Goal: Transaction & Acquisition: Purchase product/service

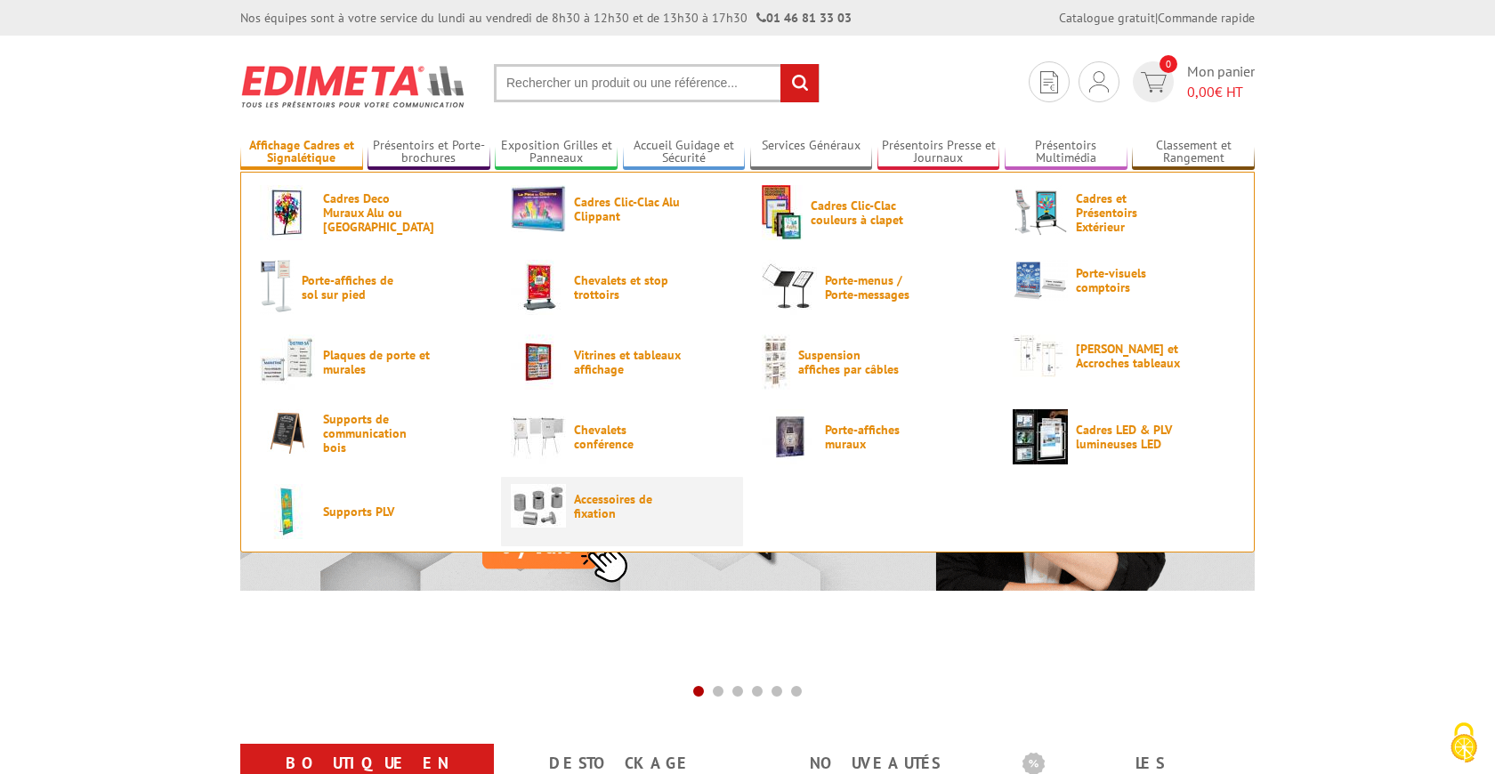
click at [592, 503] on span "Accessoires de fixation" at bounding box center [627, 506] width 107 height 28
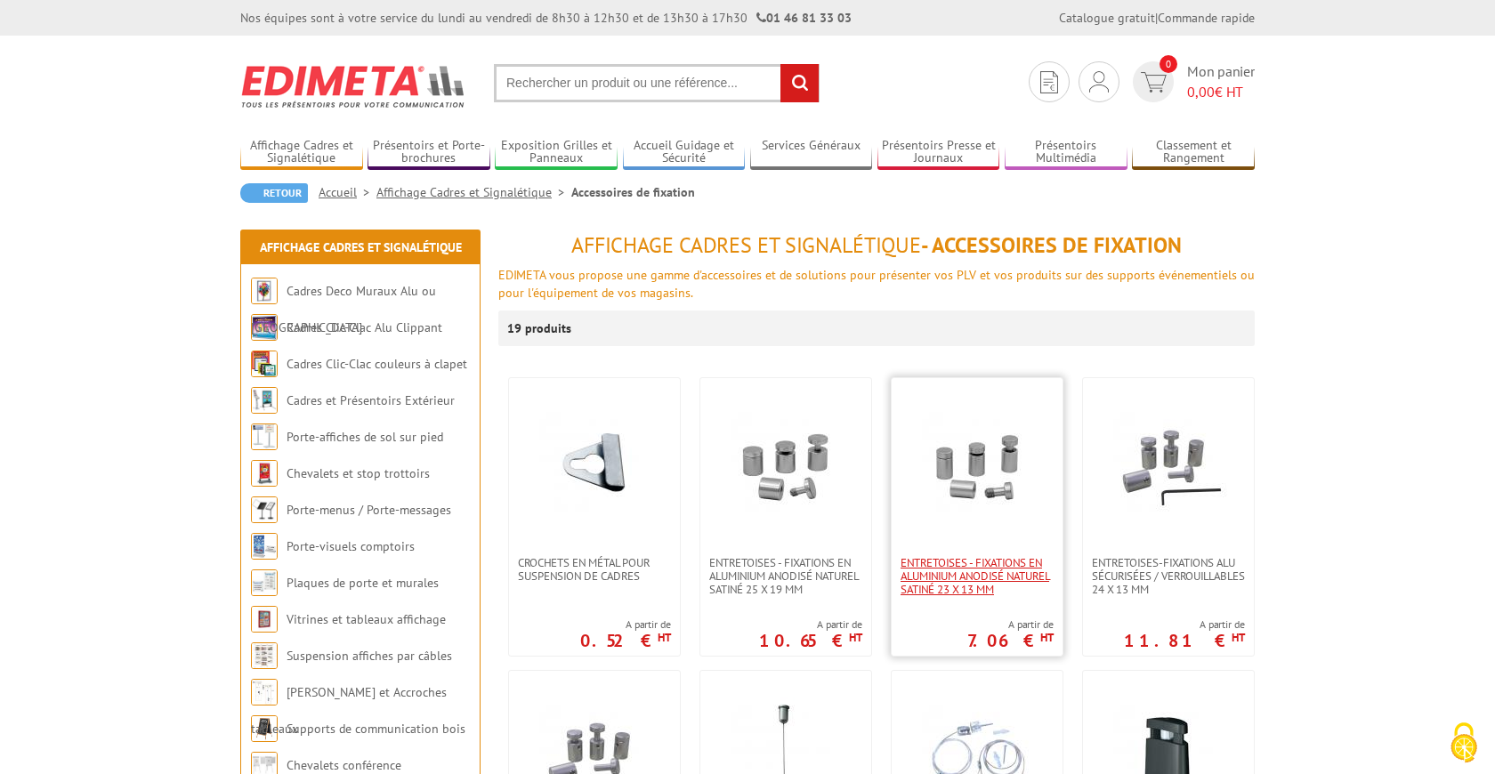
click at [976, 595] on span "Entretoises - fixations en aluminium anodisé naturel satiné 23 x 13 mm" at bounding box center [977, 576] width 153 height 40
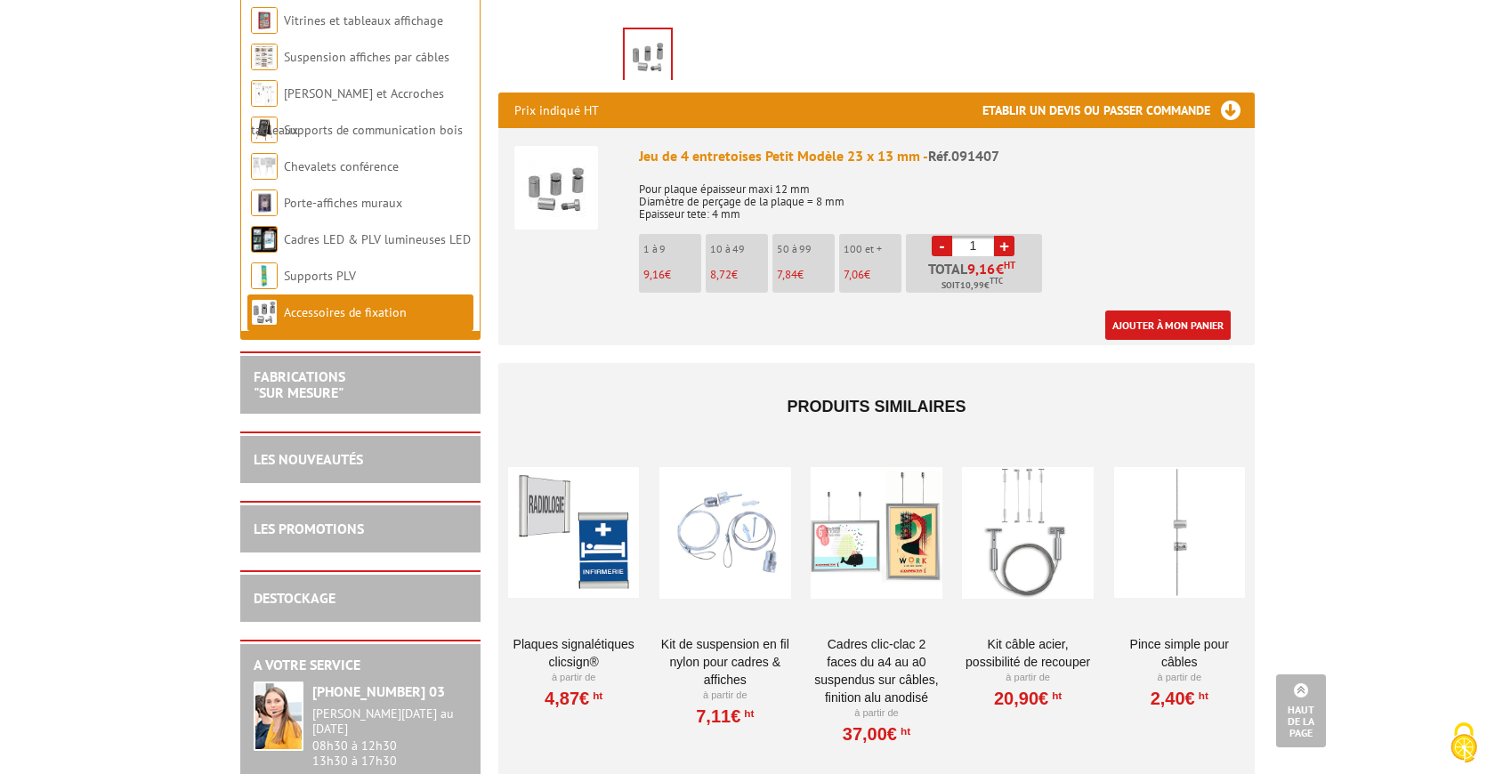
scroll to position [603, 0]
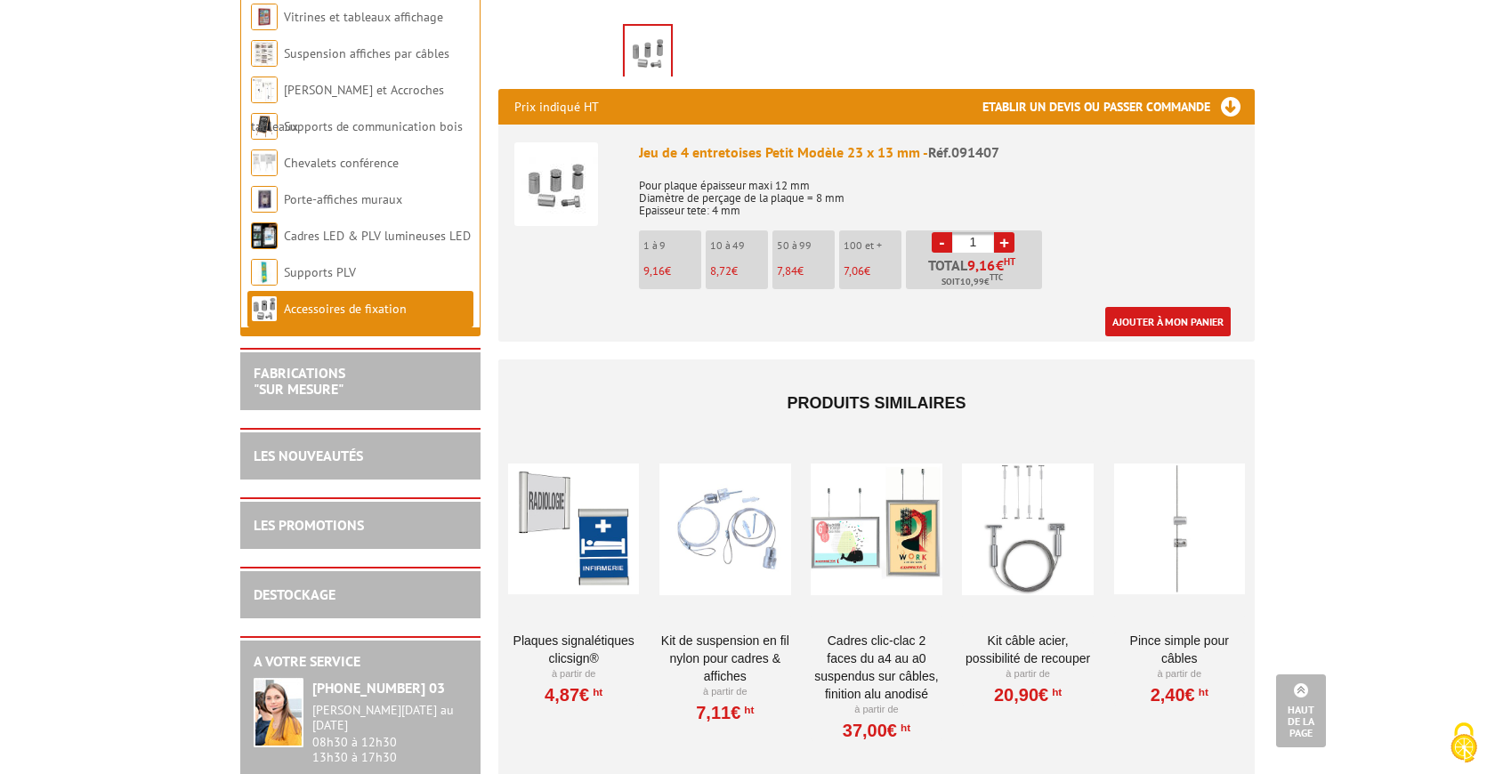
click at [984, 232] on input "1" at bounding box center [973, 242] width 42 height 20
type input "13"
click at [1211, 307] on link "Ajouter à mon panier" at bounding box center [1169, 321] width 126 height 29
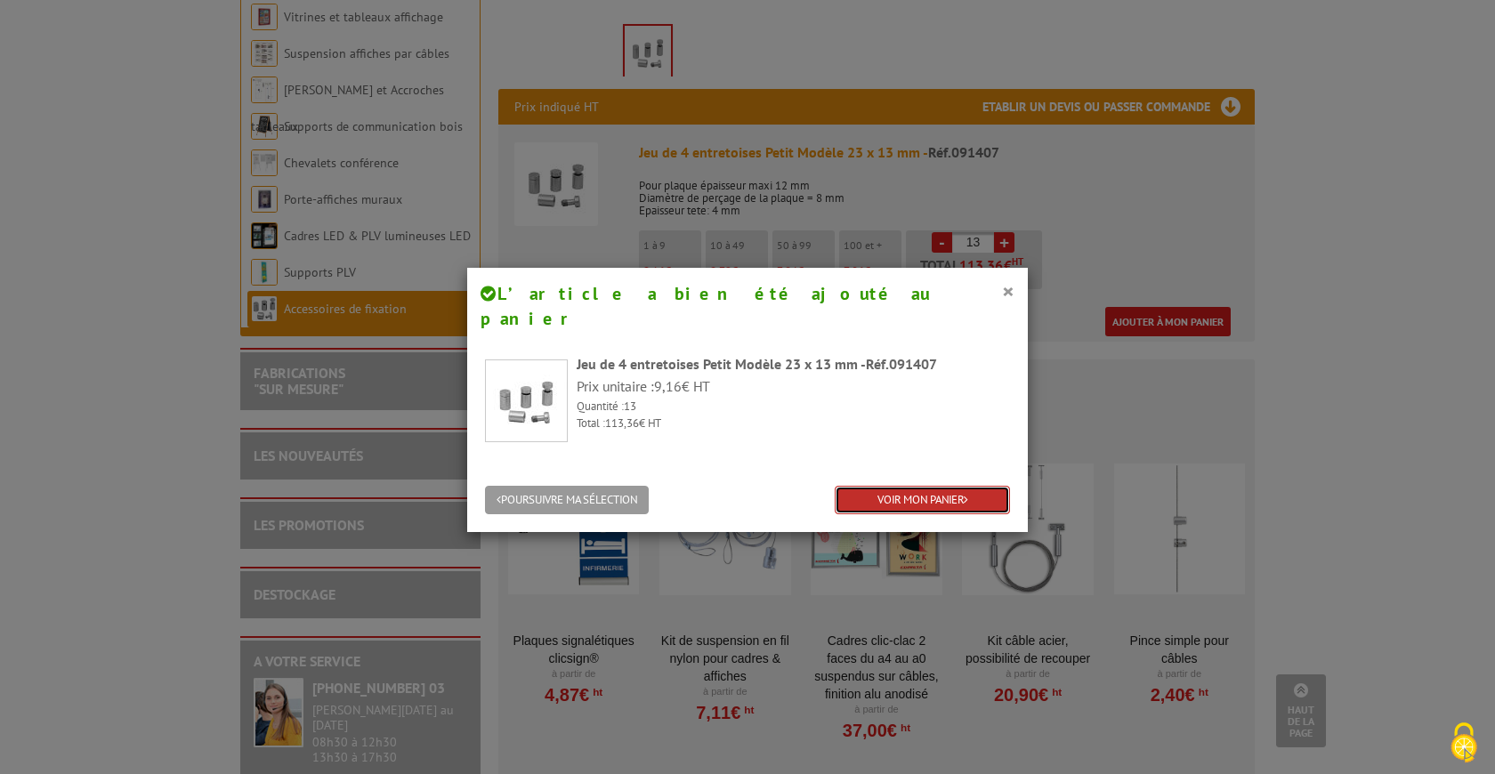
click at [917, 486] on link "VOIR MON PANIER" at bounding box center [922, 500] width 175 height 29
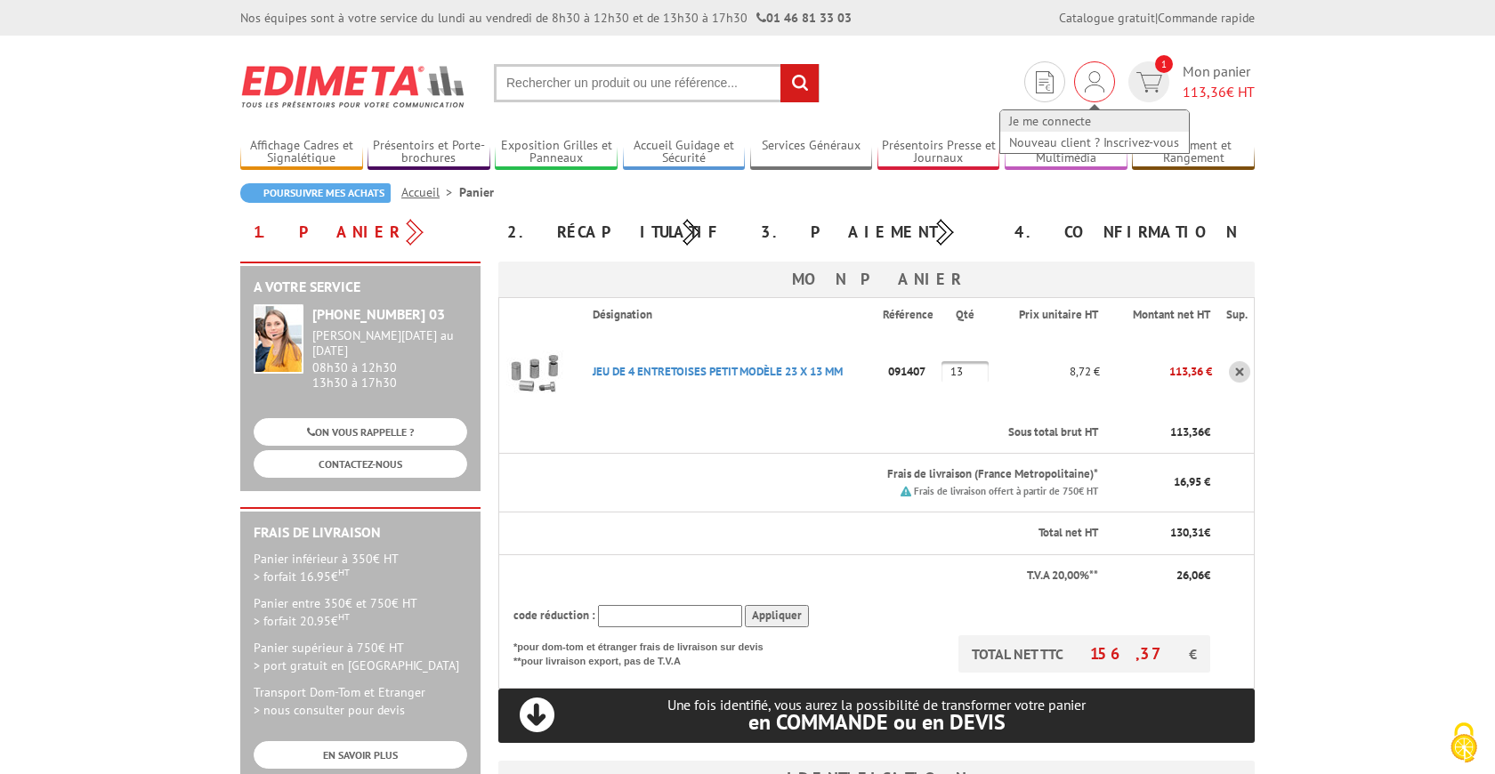
click at [1062, 122] on link "Je me connecte" at bounding box center [1094, 120] width 189 height 21
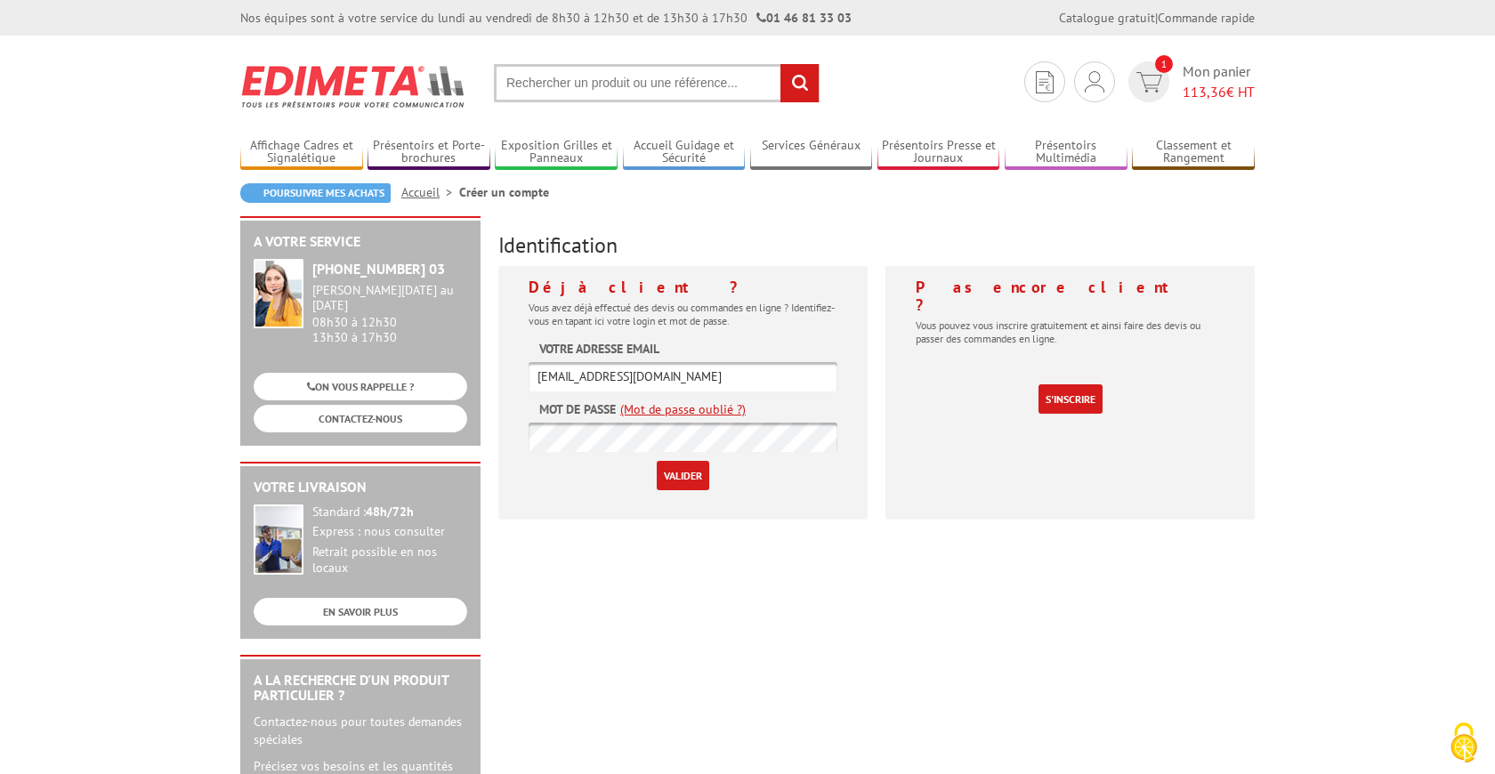
click at [680, 481] on input "Valider" at bounding box center [683, 475] width 53 height 29
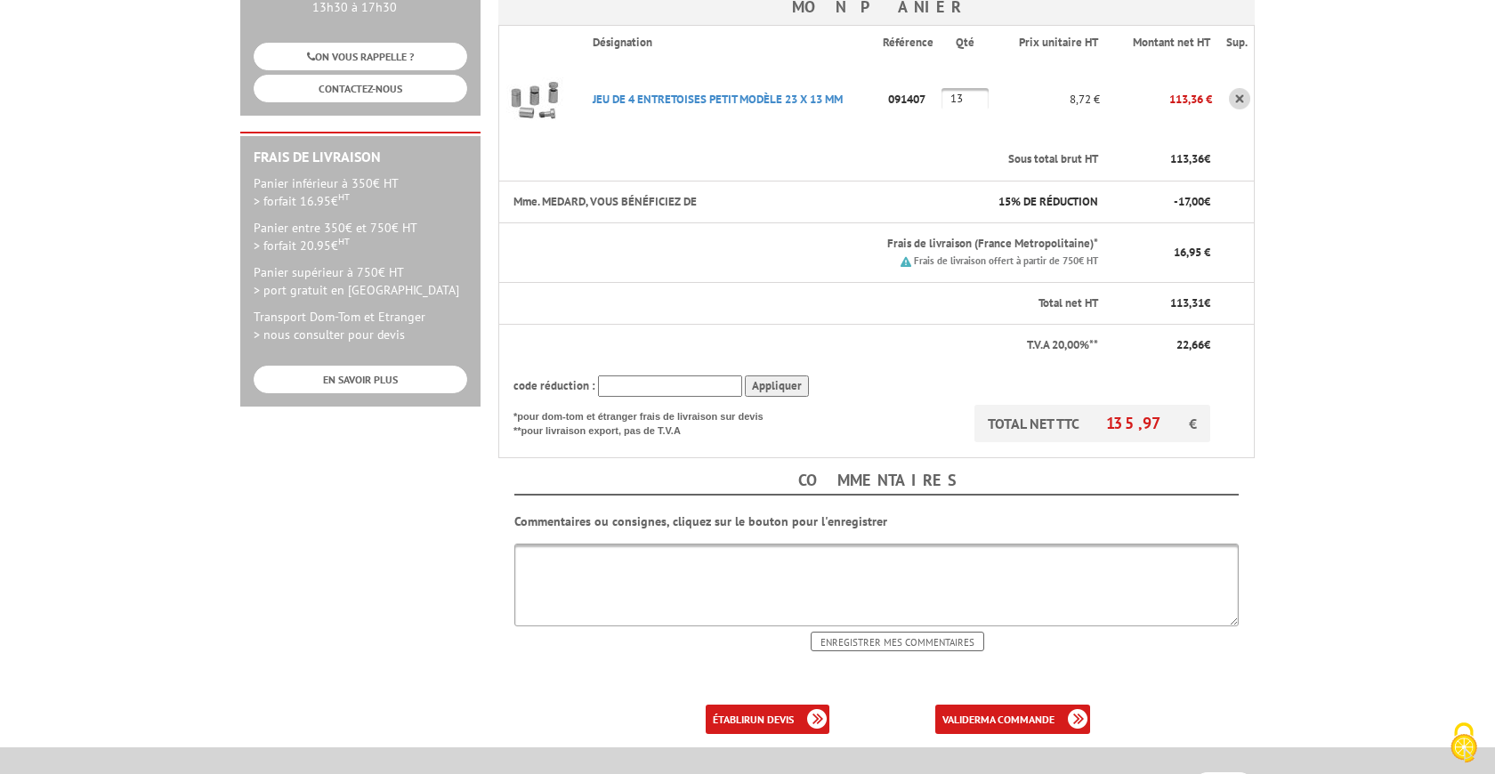
scroll to position [401, 0]
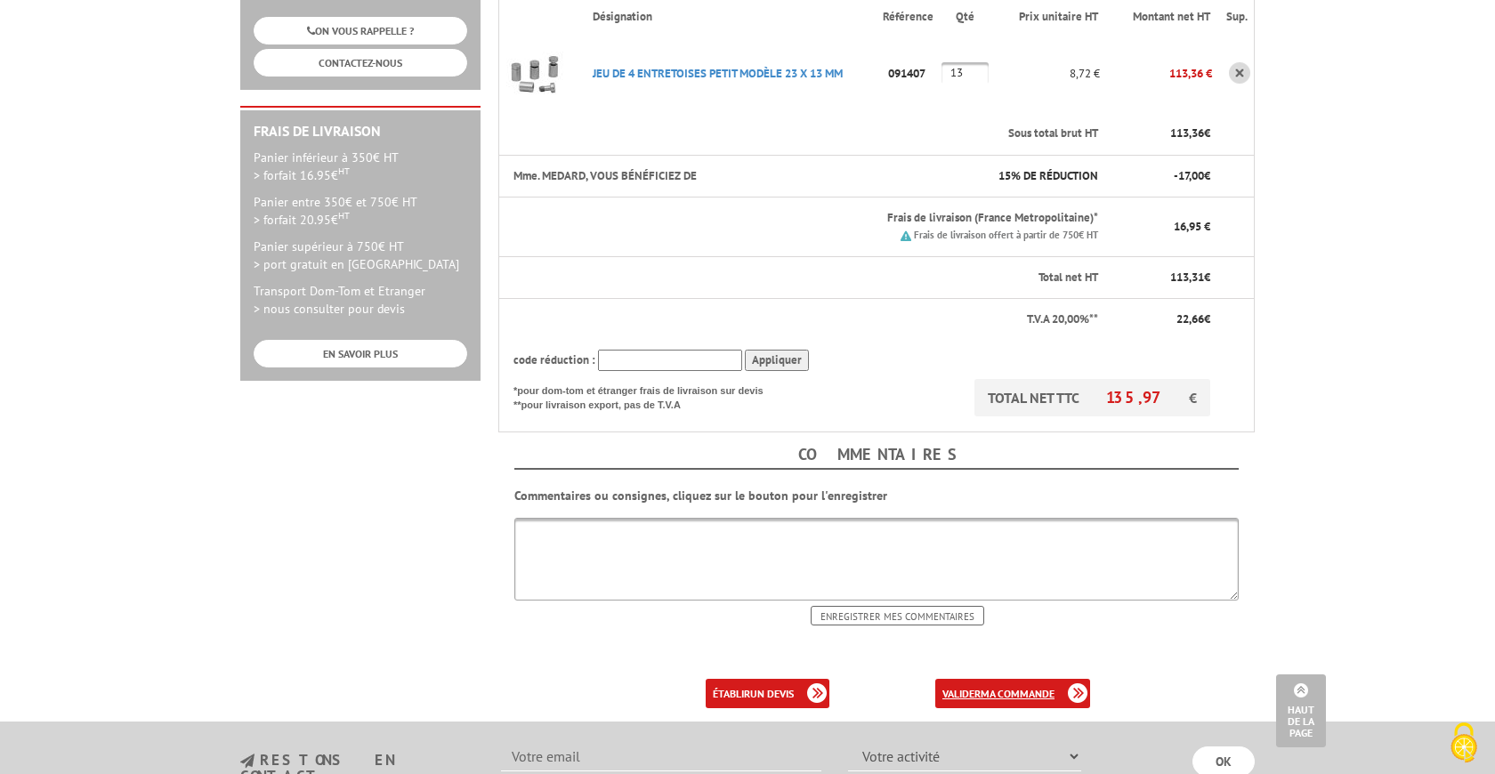
click at [1009, 688] on b "ma commande" at bounding box center [1018, 693] width 74 height 13
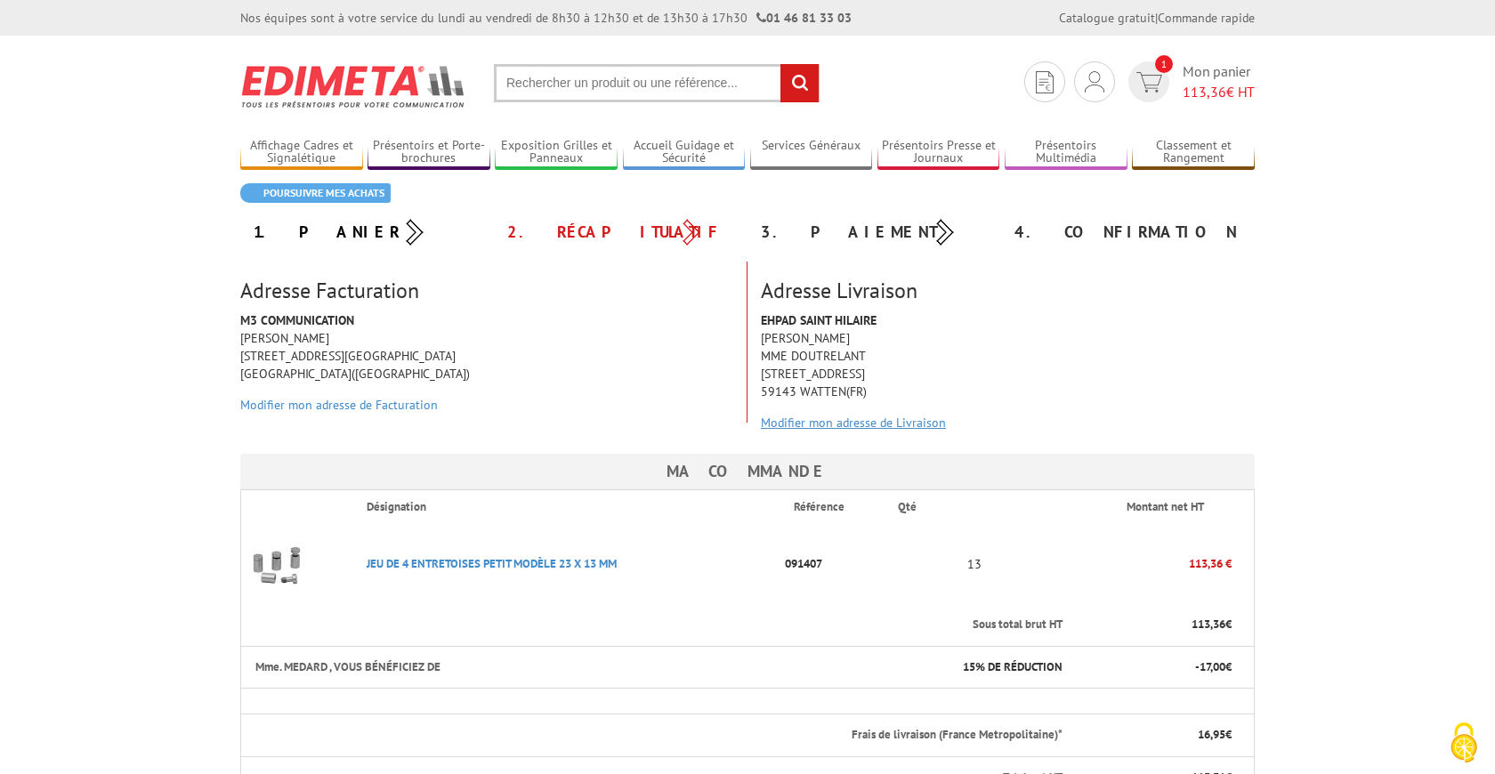
click at [916, 425] on link "Modifier mon adresse de Livraison" at bounding box center [853, 423] width 185 height 16
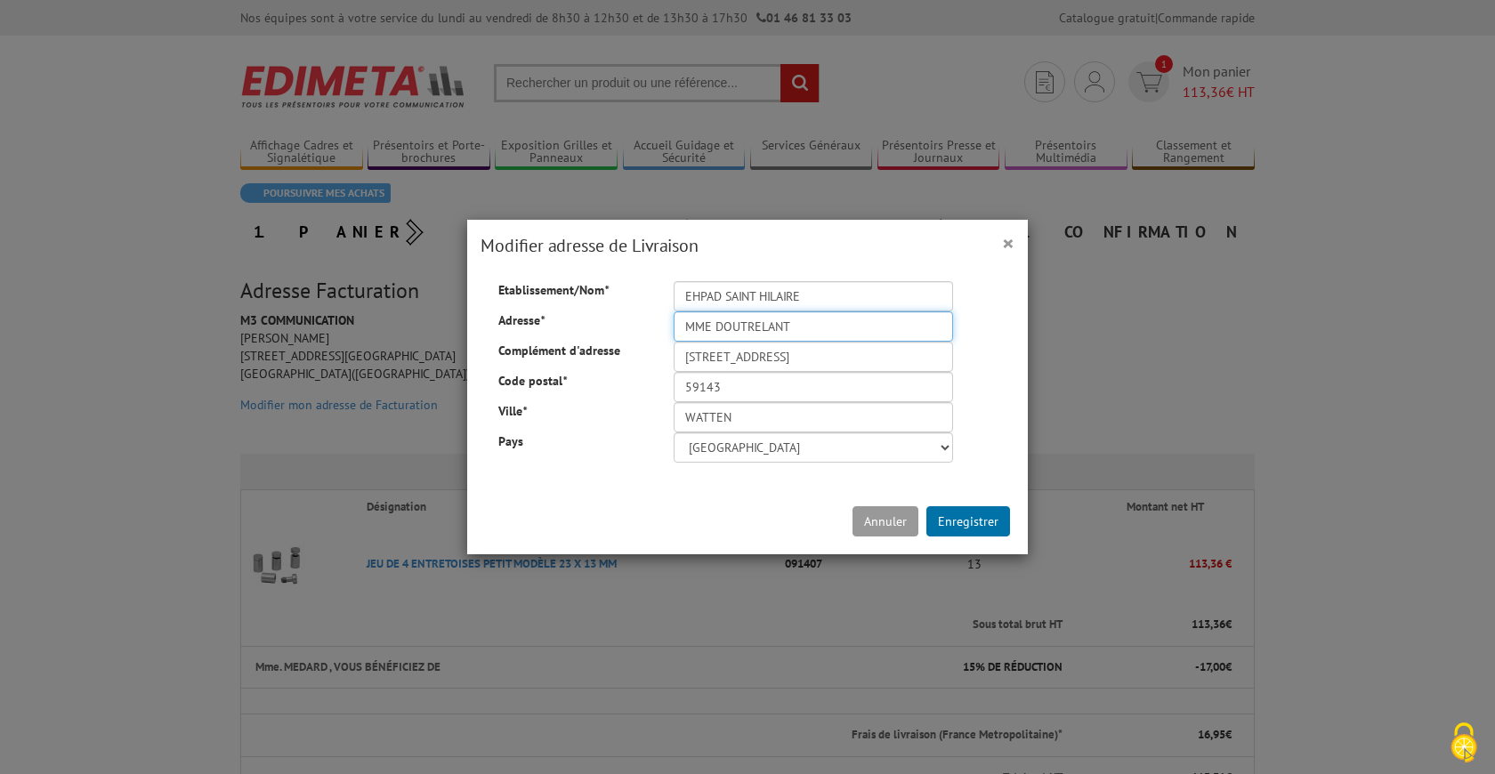
click at [828, 328] on input "MME DOUTRELANT" at bounding box center [813, 327] width 279 height 30
click at [822, 300] on input "EHPAD SAINT HILAIRE" at bounding box center [813, 296] width 279 height 30
click at [822, 299] on input "EHPAD SAINT HILAIRE" at bounding box center [813, 296] width 279 height 30
type input "EHPAD résidence Sainte [PERSON_NAME]"
click at [828, 322] on input "MME DOUTRELANT" at bounding box center [813, 327] width 279 height 30
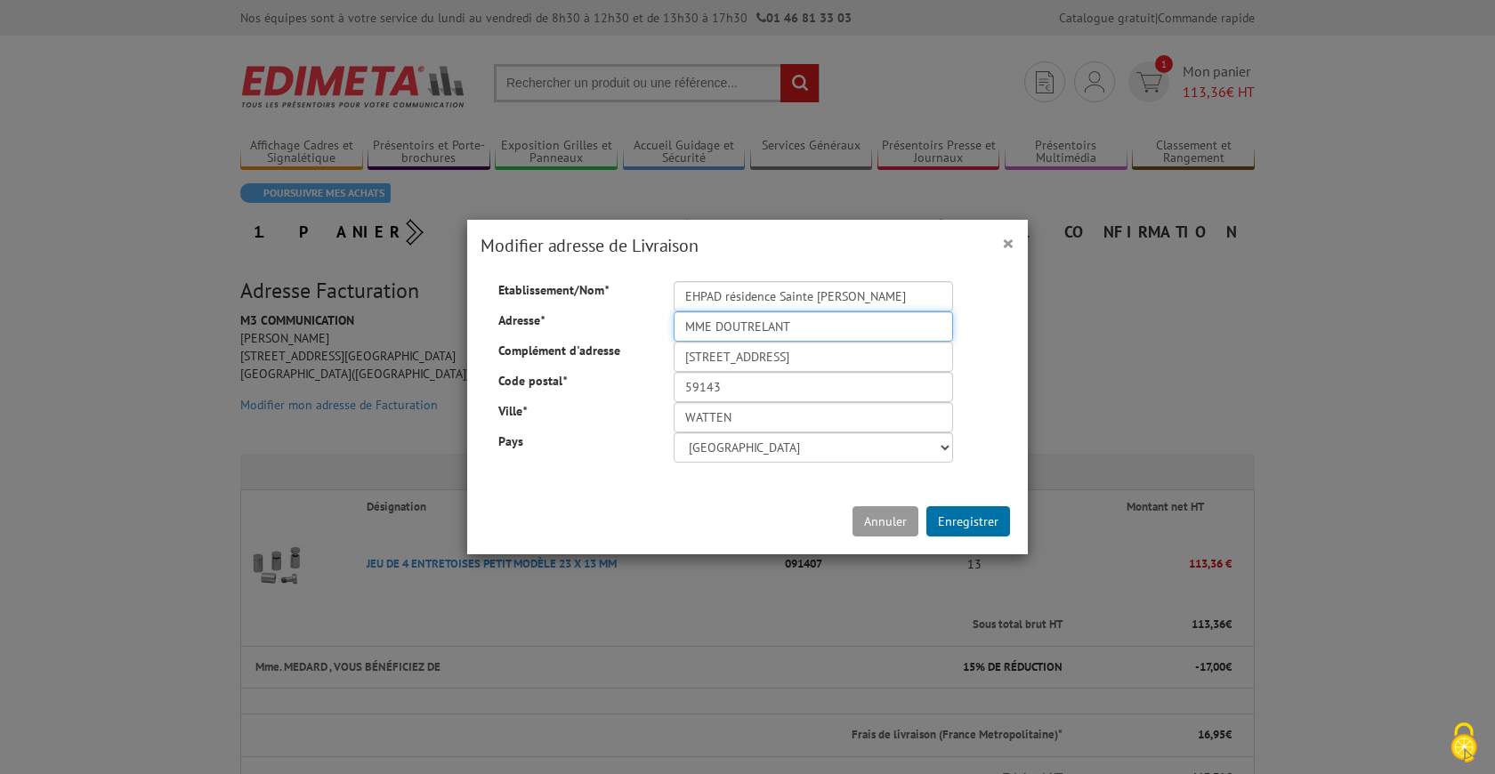
click at [828, 323] on input "MME DOUTRELANT" at bounding box center [813, 327] width 279 height 30
click at [738, 330] on input "Mr DAVID 01" at bounding box center [813, 327] width 279 height 30
click at [781, 326] on input "Mr DAVID (tel 01" at bounding box center [813, 327] width 279 height 30
type input "Mr [PERSON_NAME] (tel [PHONE_NUMBER])"
click at [804, 356] on input "6 RUE DE L'ERMITAGE" at bounding box center [813, 357] width 279 height 30
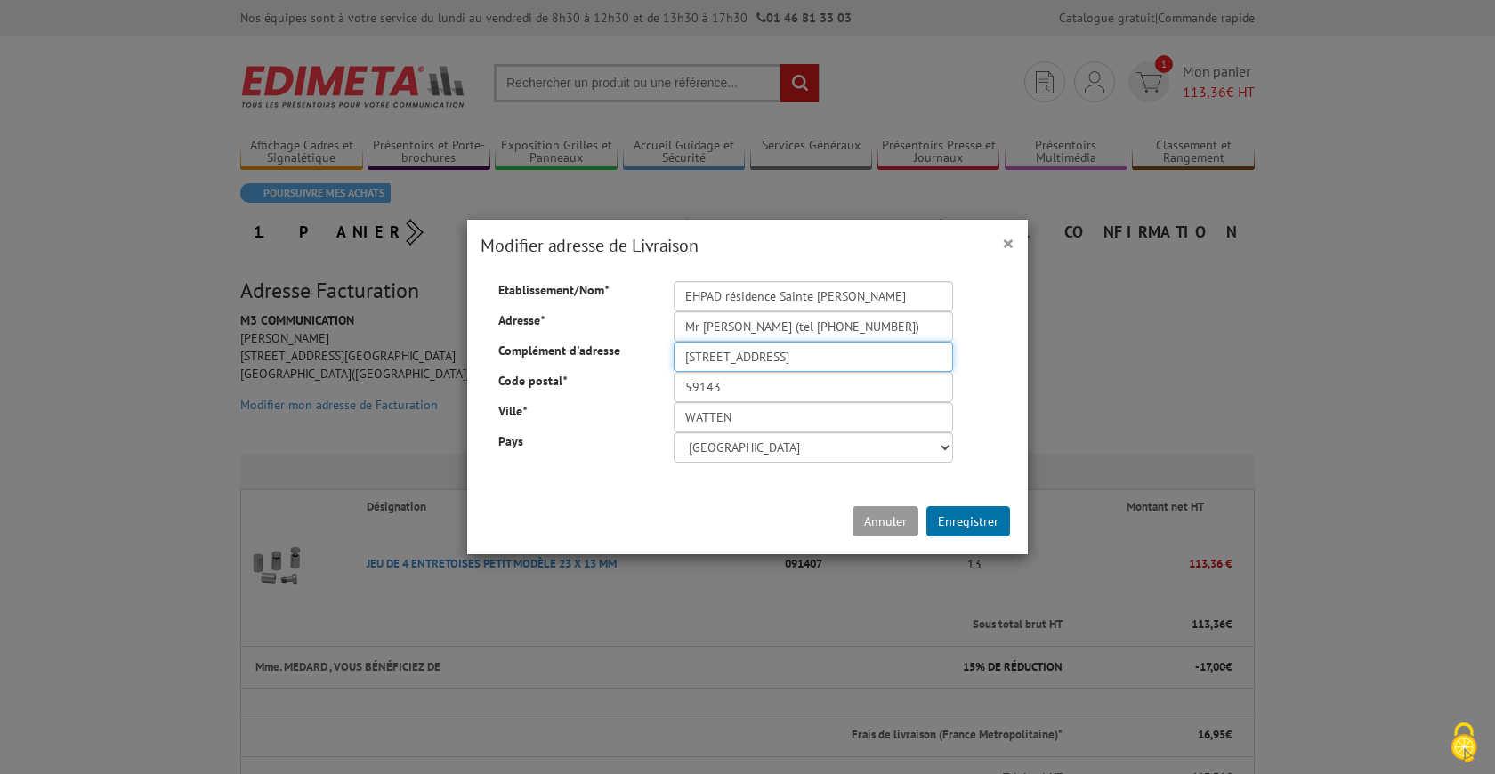
click at [804, 356] on input "6 RUE DE L'ERMITAGE" at bounding box center [813, 357] width 279 height 30
type input "7 avenue Jean-Baptiste Clément"
click at [764, 385] on input "59143" at bounding box center [813, 387] width 279 height 30
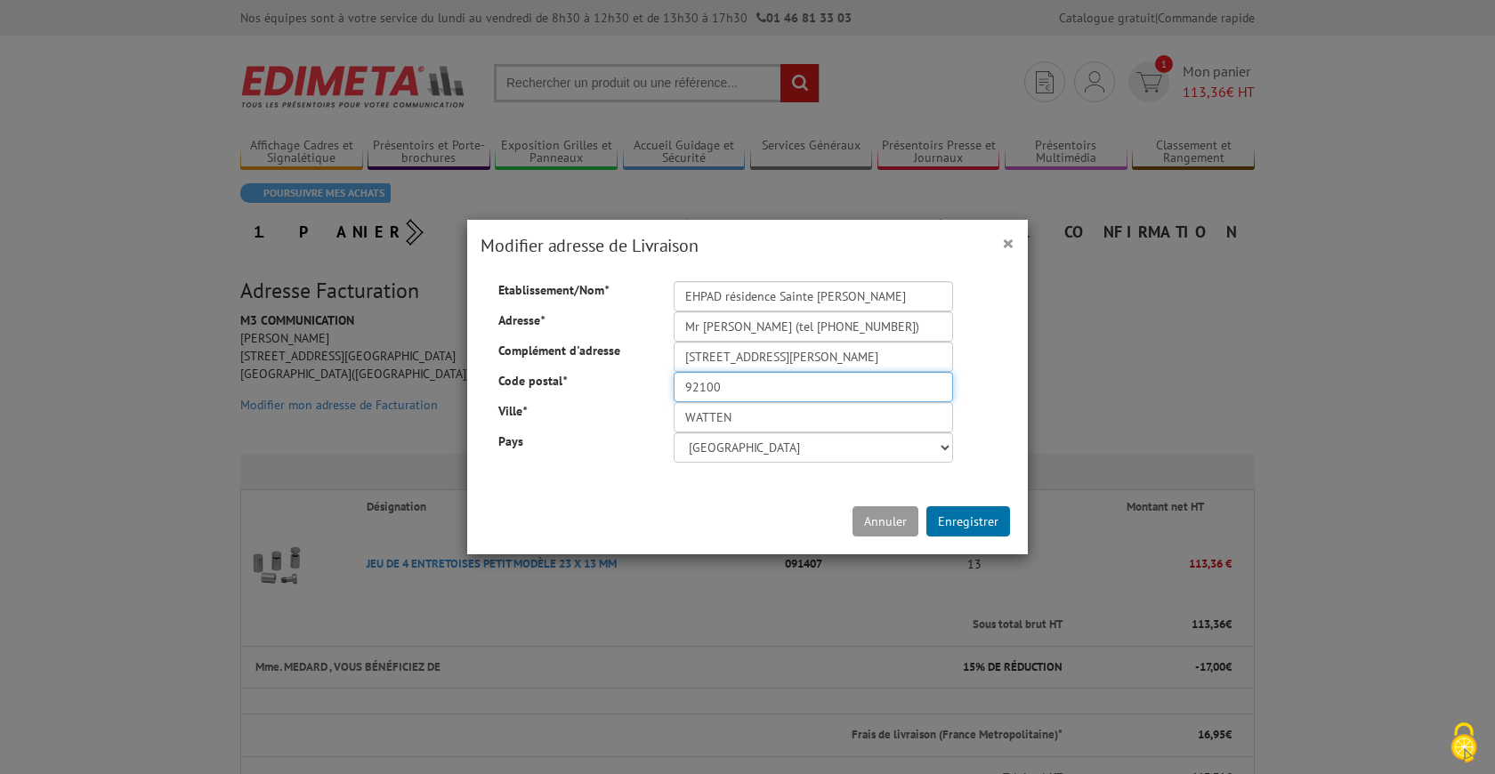
type input "92100"
click at [739, 411] on input "WATTEN" at bounding box center [813, 417] width 279 height 30
type input "BOULOGNE"
click at [975, 519] on button "Enregistrer" at bounding box center [969, 521] width 84 height 30
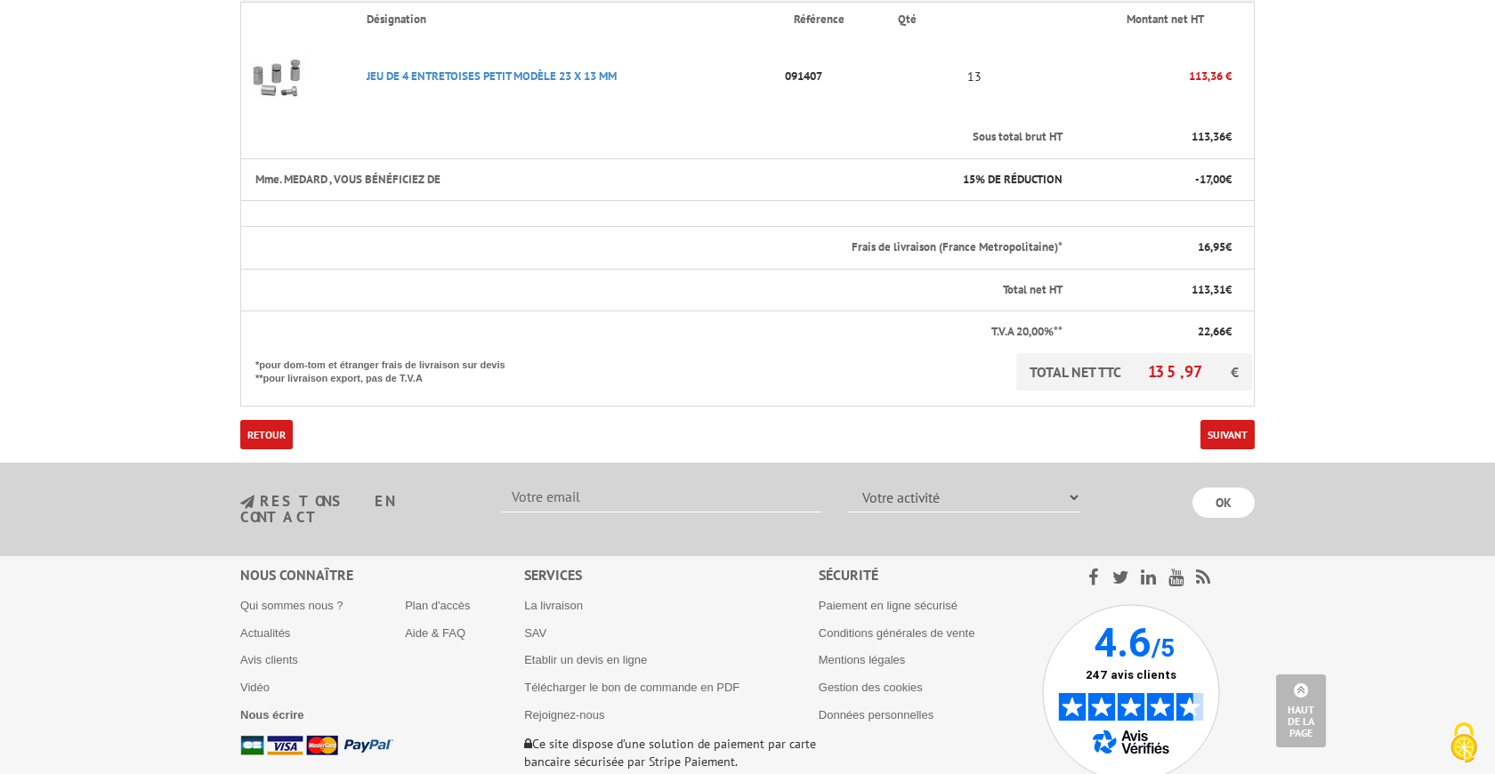
scroll to position [553, 0]
click at [1217, 436] on link "Suivant" at bounding box center [1228, 433] width 54 height 29
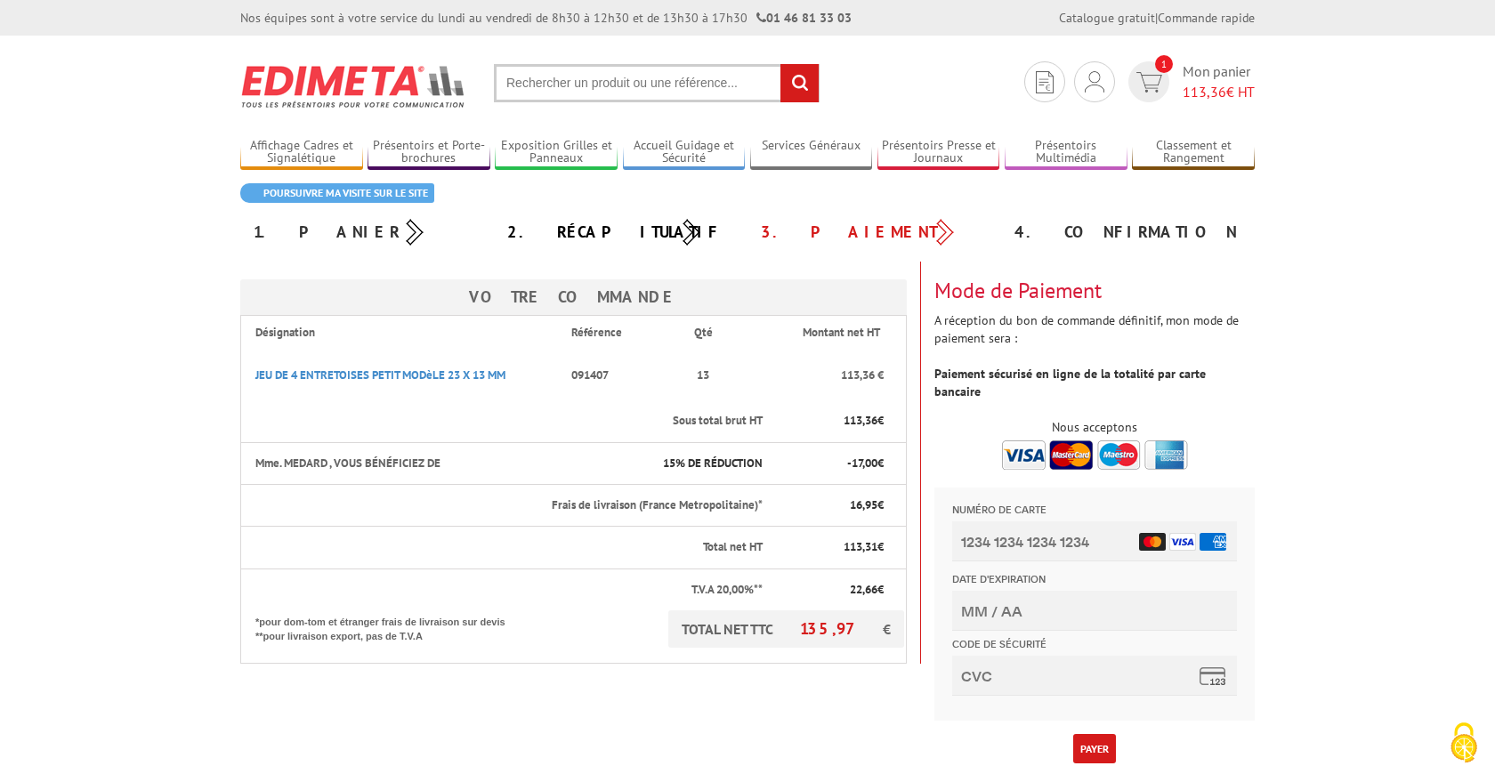
click at [1023, 441] on img at bounding box center [1095, 455] width 186 height 29
click at [1052, 540] on input "Numéro de carte" at bounding box center [1094, 541] width 285 height 40
type input "[CREDIT_CARD_NUMBER]"
click at [1006, 608] on input "Date d'expiration" at bounding box center [1094, 610] width 285 height 40
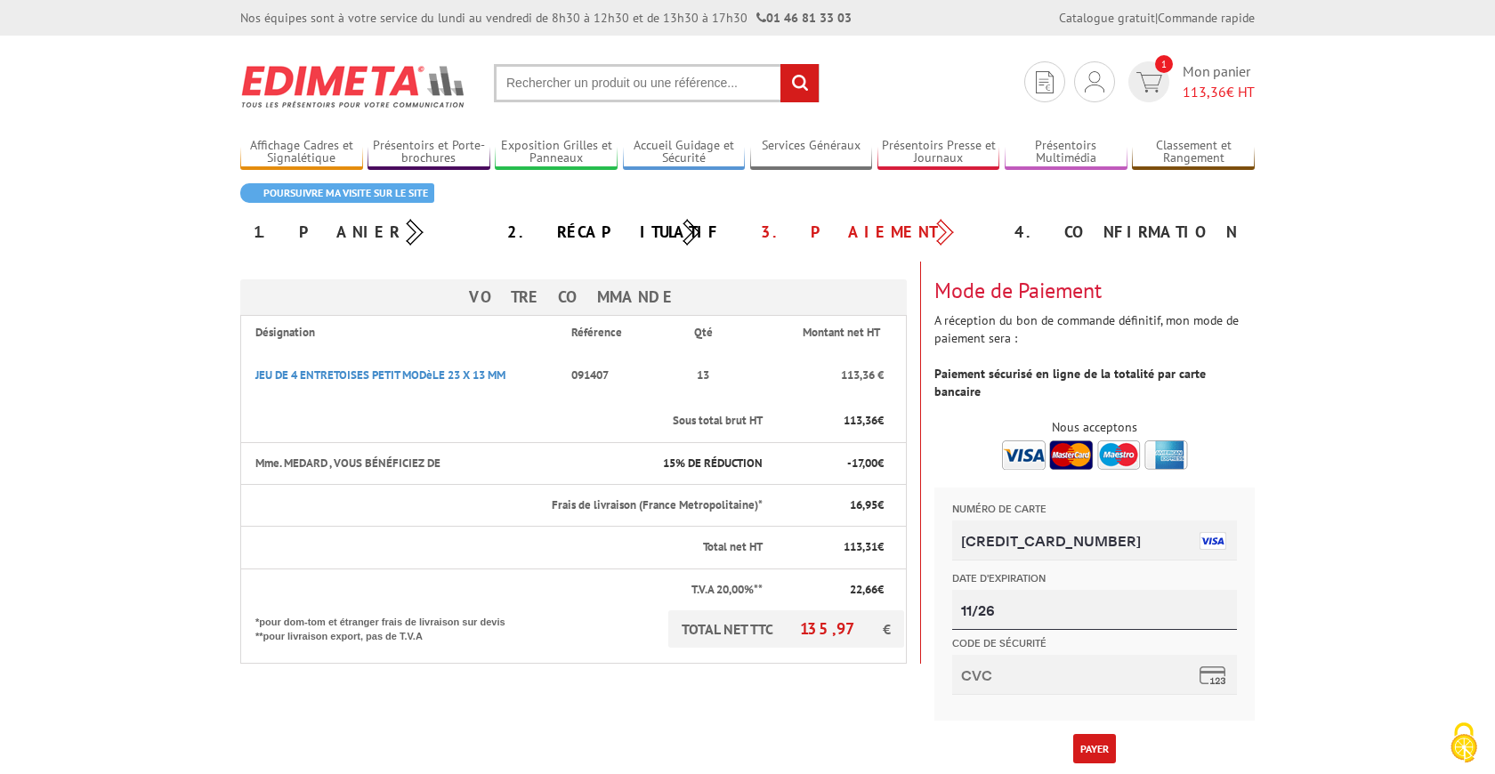
type input "11/26"
click at [1027, 674] on input "Code de sécurité" at bounding box center [1094, 675] width 285 height 40
type input "681"
click at [1089, 734] on button "Payer" at bounding box center [1094, 748] width 43 height 29
